Goal: Task Accomplishment & Management: Manage account settings

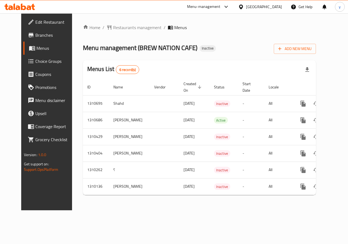
click at [35, 23] on span "Edit Restaurant" at bounding box center [55, 22] width 40 height 7
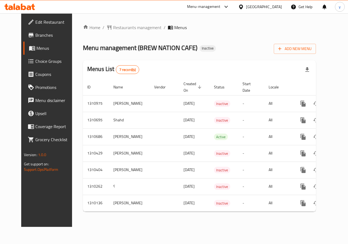
click at [35, 37] on span "Branches" at bounding box center [55, 35] width 40 height 7
